Goal: Transaction & Acquisition: Purchase product/service

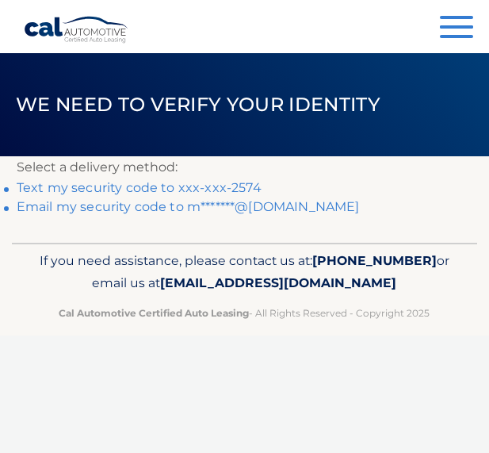
click at [170, 192] on link "Text my security code to xxx-xxx-2574" at bounding box center [139, 187] width 245 height 15
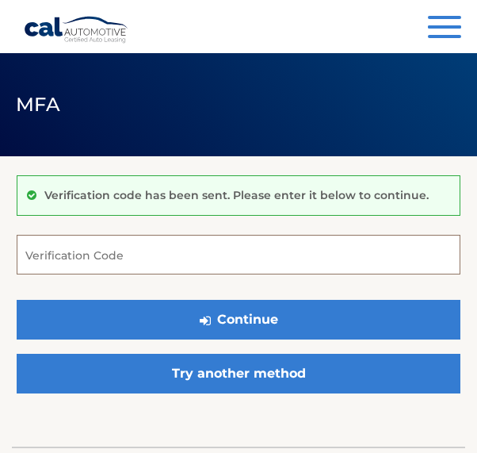
click at [46, 251] on input "Verification Code" at bounding box center [239, 255] width 444 height 40
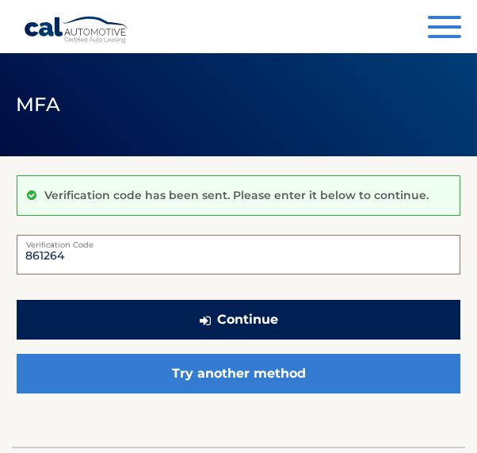
type input "861264"
click at [139, 320] on button "Continue" at bounding box center [239, 320] width 444 height 40
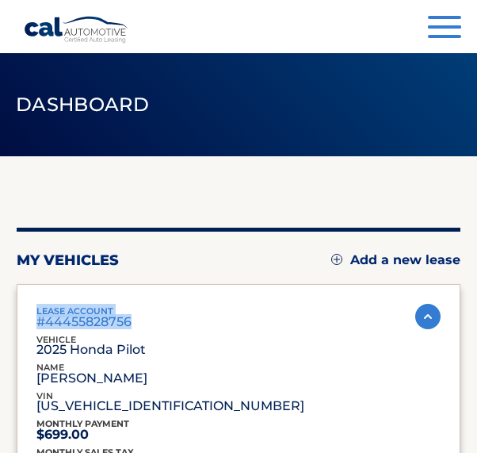
drag, startPoint x: 35, startPoint y: 309, endPoint x: 136, endPoint y: 324, distance: 102.0
copy div "lease account #44455828756"
click at [238, 355] on div "lease account #44455828756 vehicle 2025 Honda Pilot name MARITES SOLANO vin 5FN…" at bounding box center [183, 360] width 295 height 113
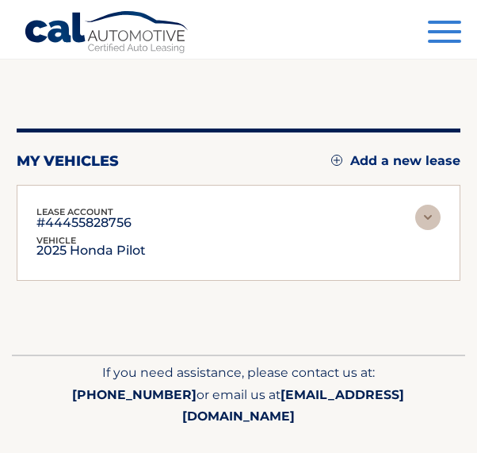
scroll to position [132, 0]
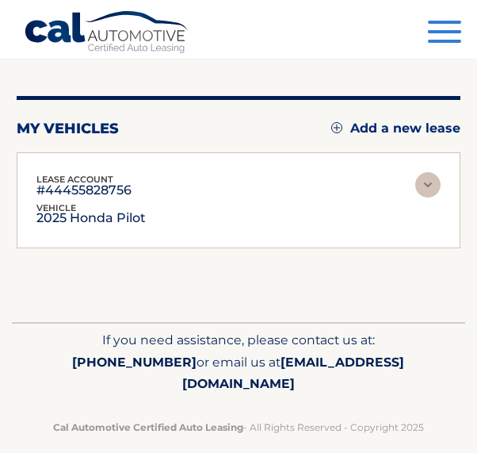
click at [220, 191] on div "lease account #44455828756 vehicle 2025 Honda Pilot name MARITES SOLANO vin 5FN…" at bounding box center [183, 200] width 295 height 56
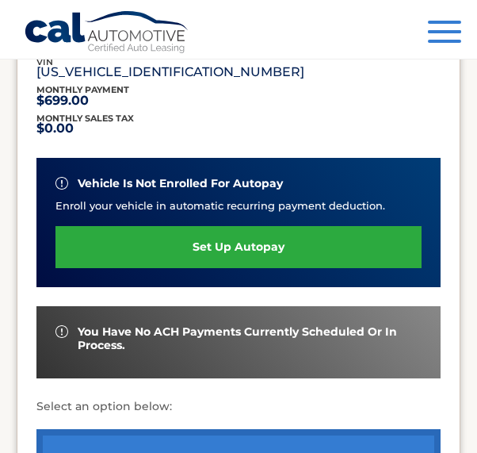
scroll to position [385, 0]
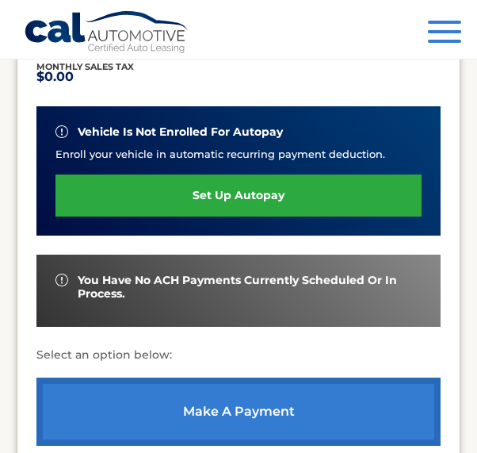
click at [178, 402] on link "make a payment" at bounding box center [238, 412] width 404 height 68
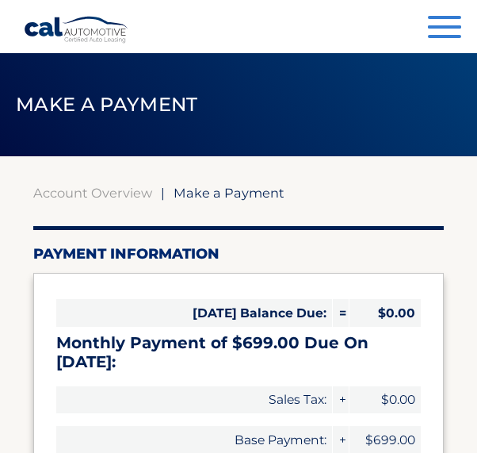
select select "NGZkYWIxYjUtMjgyZC00Mjk3LTgwNjctODE3ODQwNWRmZTEw"
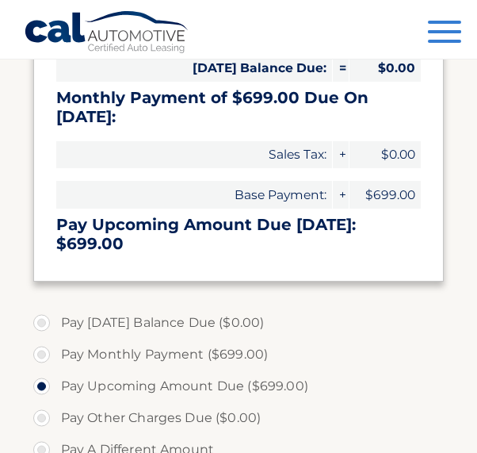
scroll to position [286, 0]
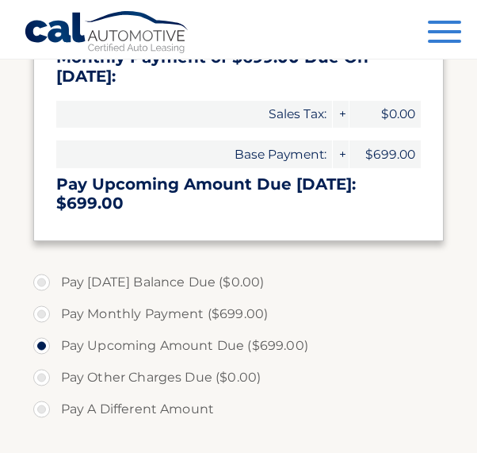
click at [343, 307] on label "Pay Monthly Payment ($699.00)" at bounding box center [239, 314] width 412 height 32
click at [56, 307] on input "Pay Monthly Payment ($699.00)" at bounding box center [48, 310] width 16 height 25
radio input "true"
click at [232, 319] on label "Pay Monthly Payment ($699.00)" at bounding box center [239, 314] width 412 height 32
click at [56, 319] on input "Pay Monthly Payment ($699.00)" at bounding box center [48, 310] width 16 height 25
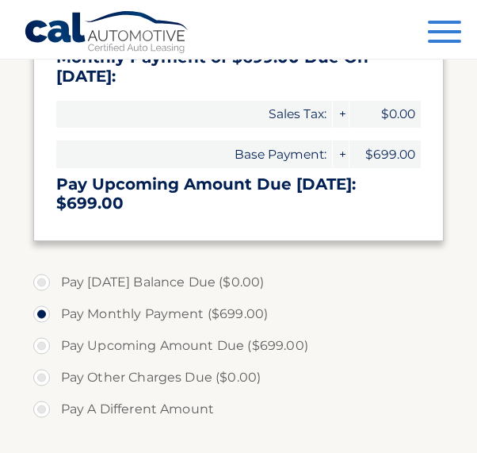
click at [232, 319] on label "Pay Monthly Payment ($699.00)" at bounding box center [239, 314] width 412 height 32
click at [56, 319] on input "Pay Monthly Payment ($699.00)" at bounding box center [48, 310] width 16 height 25
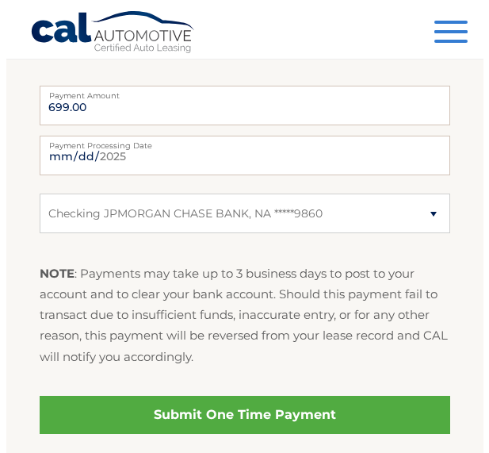
scroll to position [657, 0]
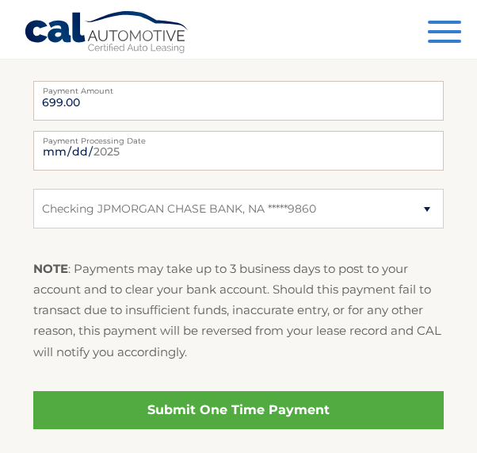
click at [304, 409] on link "Submit One Time Payment" at bounding box center [239, 410] width 412 height 38
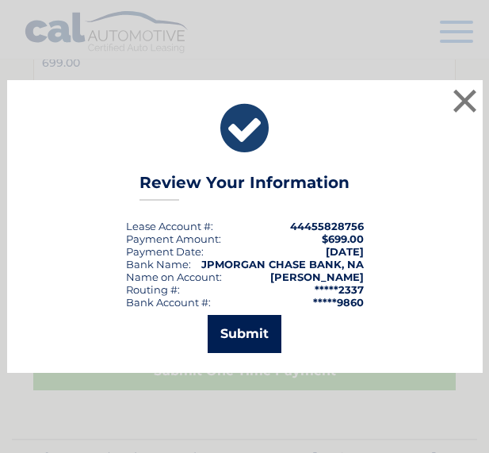
click at [255, 339] on button "Submit" at bounding box center [245, 334] width 74 height 38
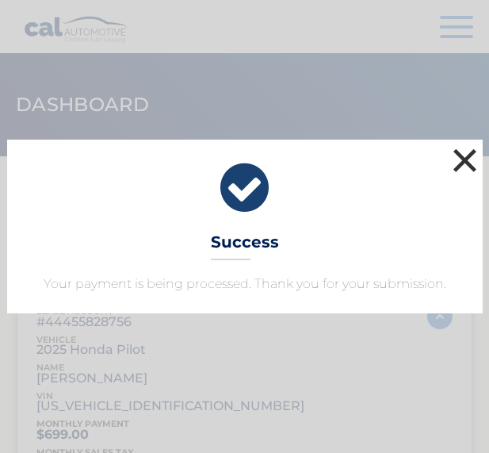
click at [470, 155] on button "×" at bounding box center [466, 160] width 32 height 32
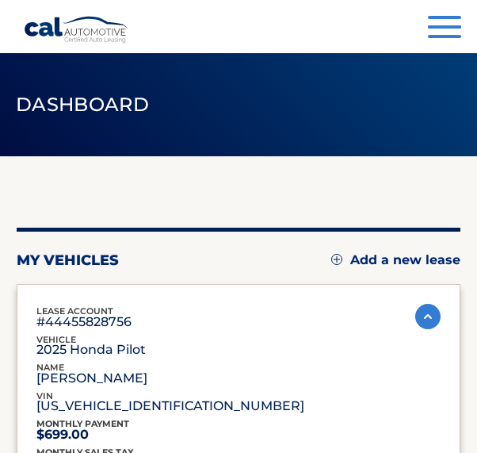
click at [447, 31] on button "Menu" at bounding box center [444, 29] width 33 height 26
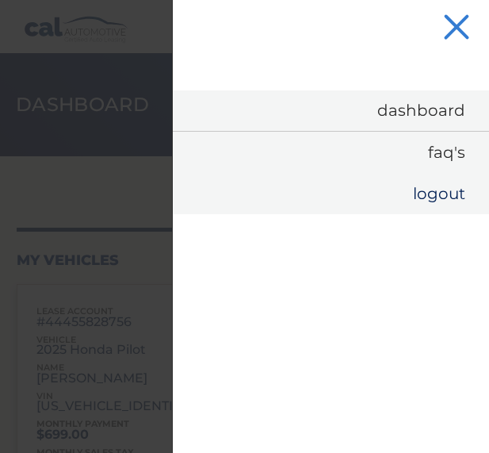
click at [437, 197] on link "Logout" at bounding box center [331, 193] width 316 height 41
